Goal: Navigation & Orientation: Find specific page/section

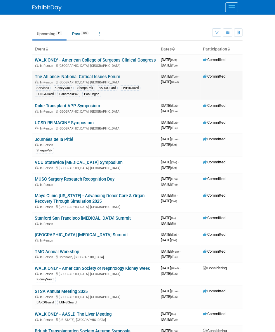
click at [101, 79] on link "The Alliance: National Critical Issues Forum" at bounding box center [78, 76] width 86 height 5
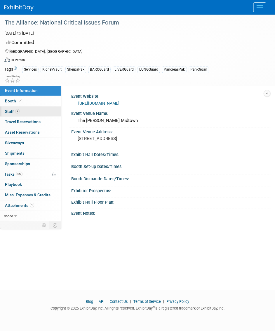
click at [29, 114] on link "7 Staff 7" at bounding box center [30, 112] width 61 height 10
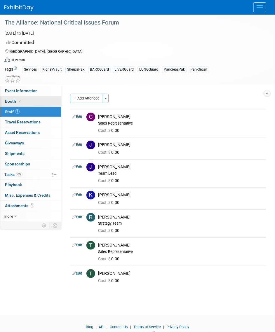
click at [11, 100] on span "Booth" at bounding box center [14, 101] width 18 height 5
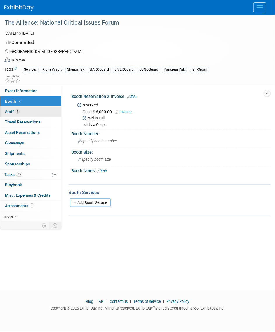
click at [18, 115] on link "7 Staff 7" at bounding box center [30, 112] width 61 height 10
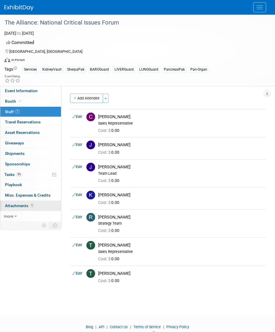
click at [44, 207] on link "1 Attachments 1" at bounding box center [30, 206] width 61 height 10
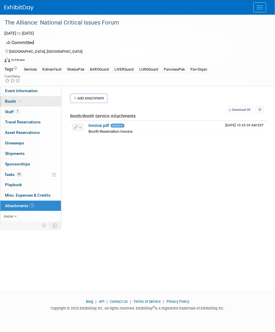
click at [33, 101] on link "Booth" at bounding box center [30, 101] width 61 height 10
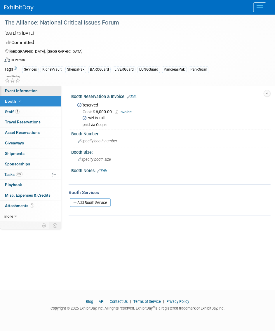
click at [36, 91] on span "Event Information" at bounding box center [21, 91] width 33 height 5
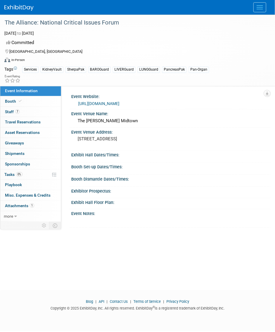
click at [154, 291] on footer "Blog | API | Contact Us | Terms of Service | Privacy Policy Copyright © 2025 Ex…" at bounding box center [137, 311] width 275 height 41
click at [243, 38] on div "Committed" at bounding box center [133, 43] width 259 height 10
